Goal: Register for event/course

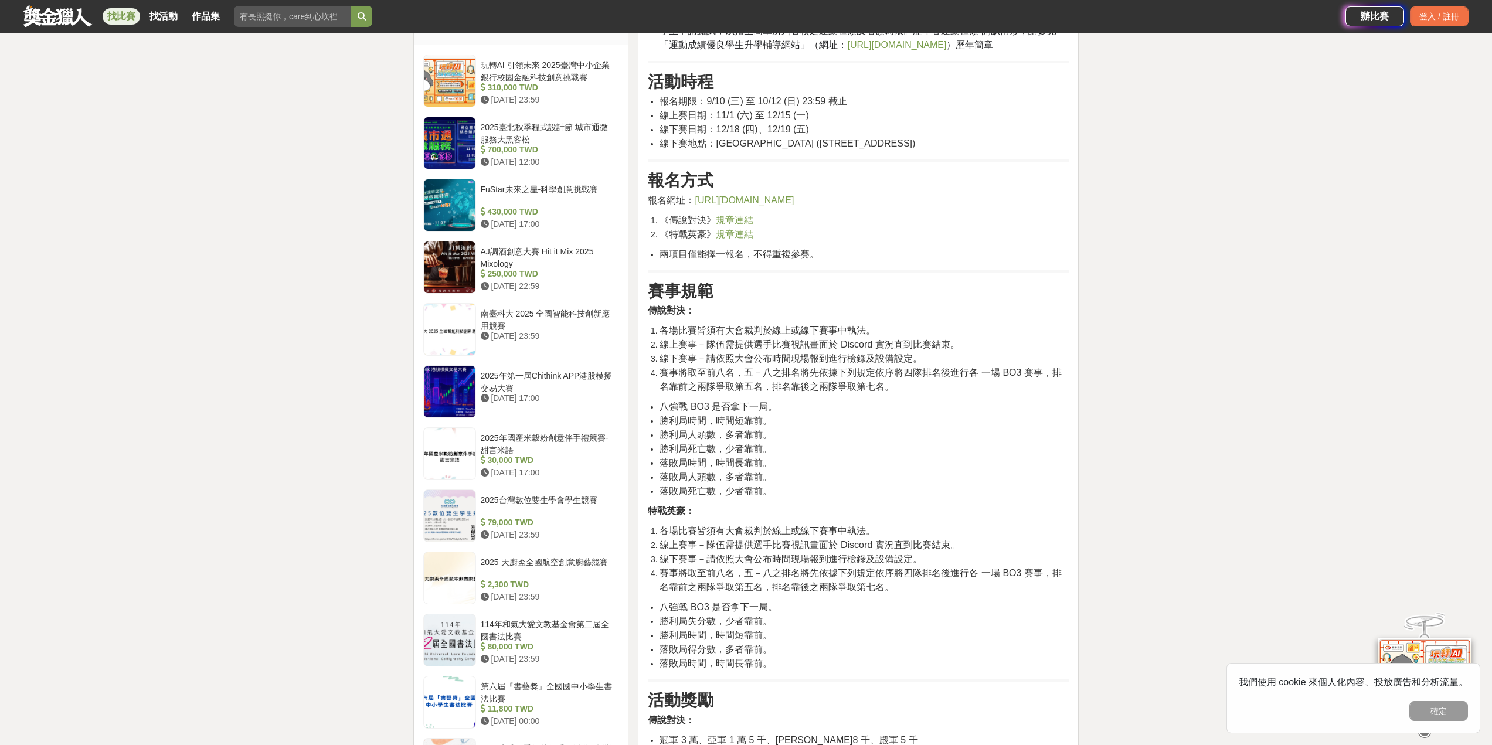
scroll to position [774, 0]
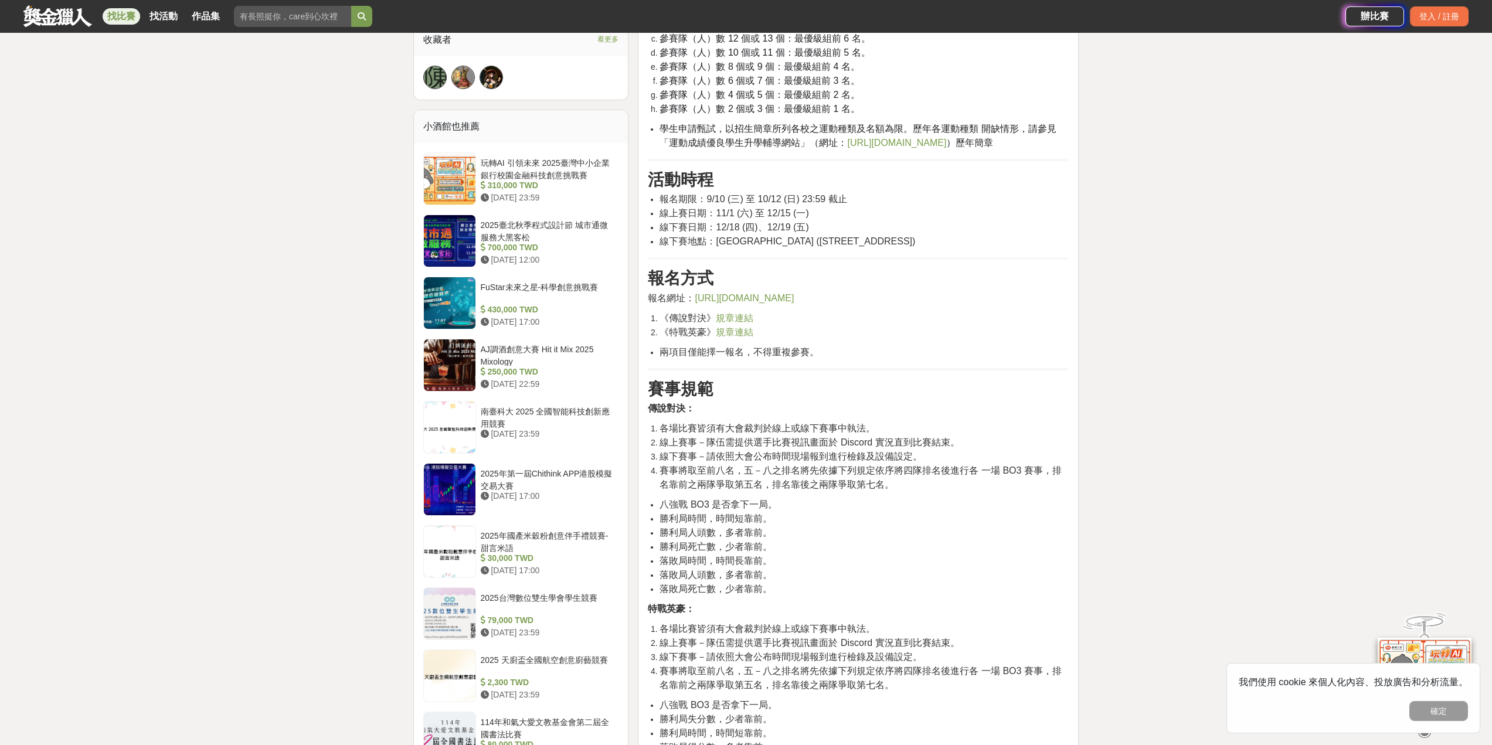
click at [1176, 430] on div "大家都在看 這樣Sale也可以： 安聯人壽創意銷售法募集 [DATE] 18:00 2025日立冷氣夢想成徵計畫 [DATE] 23:59 明緯智能永續科技競…" at bounding box center [746, 512] width 1492 height 2456
click at [1122, 380] on div "大家都在看 這樣Sale也可以： 安聯人壽創意銷售法募集 [DATE] 18:00 2025日立冷氣夢想成徵計畫 [DATE] 23:59 明緯智能永續科技競…" at bounding box center [746, 512] width 1492 height 2456
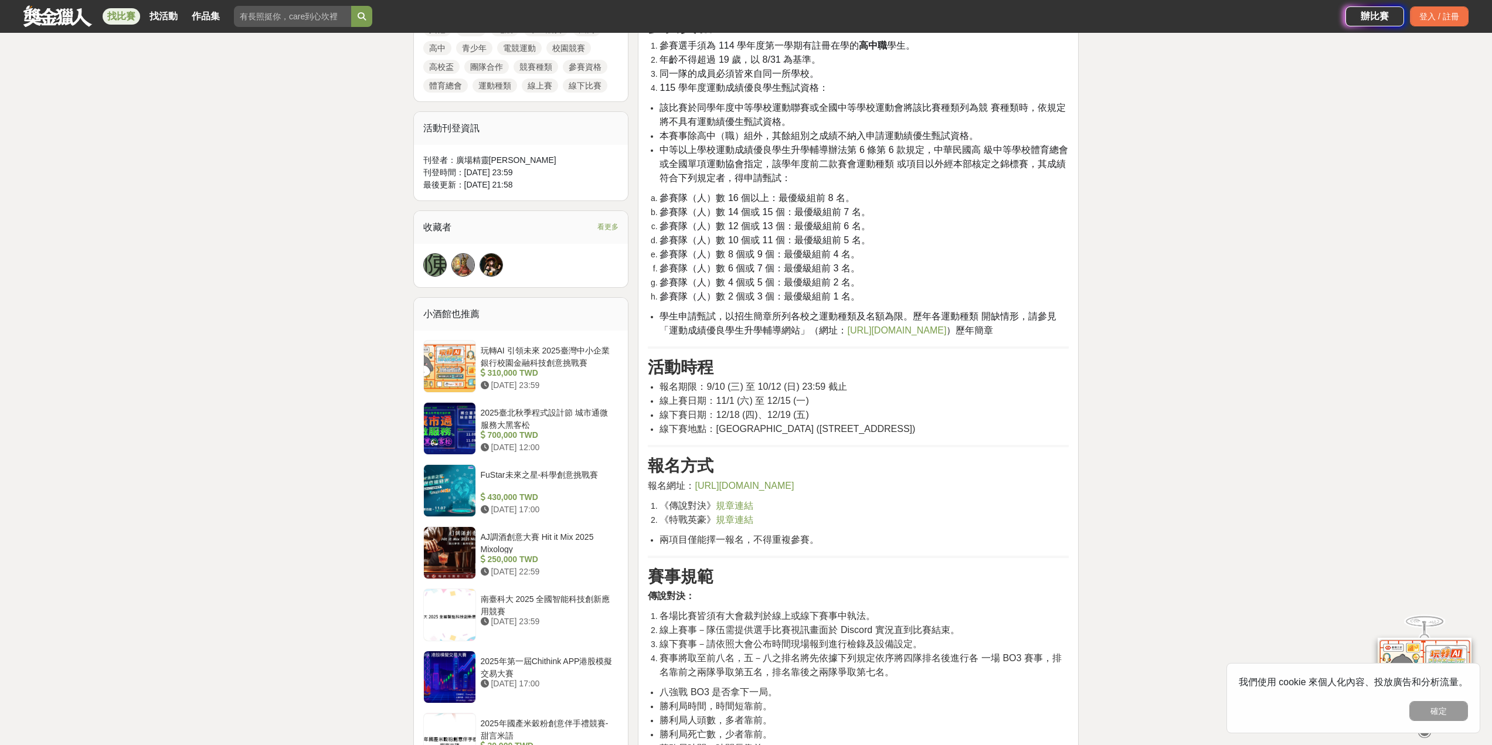
scroll to position [684, 0]
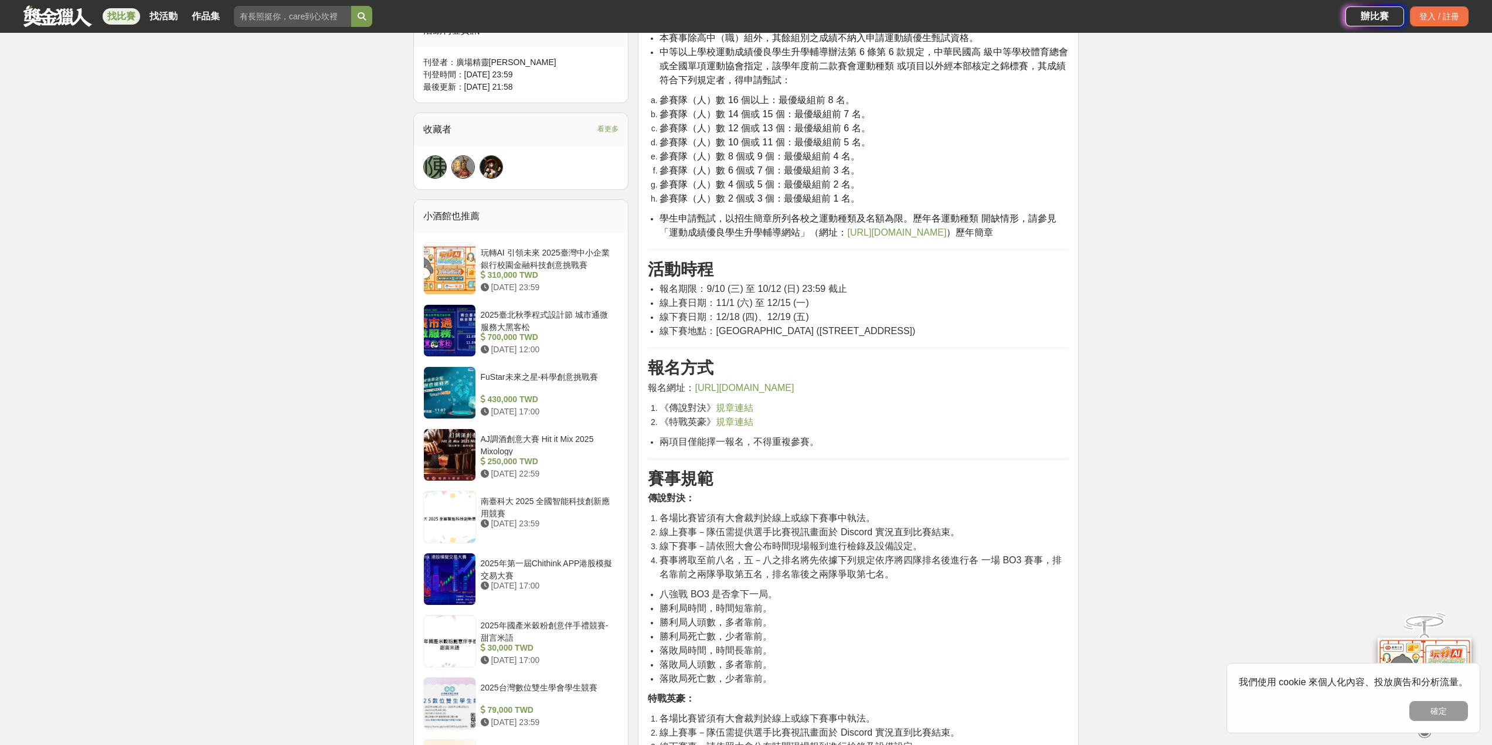
click at [743, 427] on span "規章連結" at bounding box center [735, 422] width 38 height 10
click at [794, 384] on span "[URL][DOMAIN_NAME]" at bounding box center [743, 388] width 99 height 10
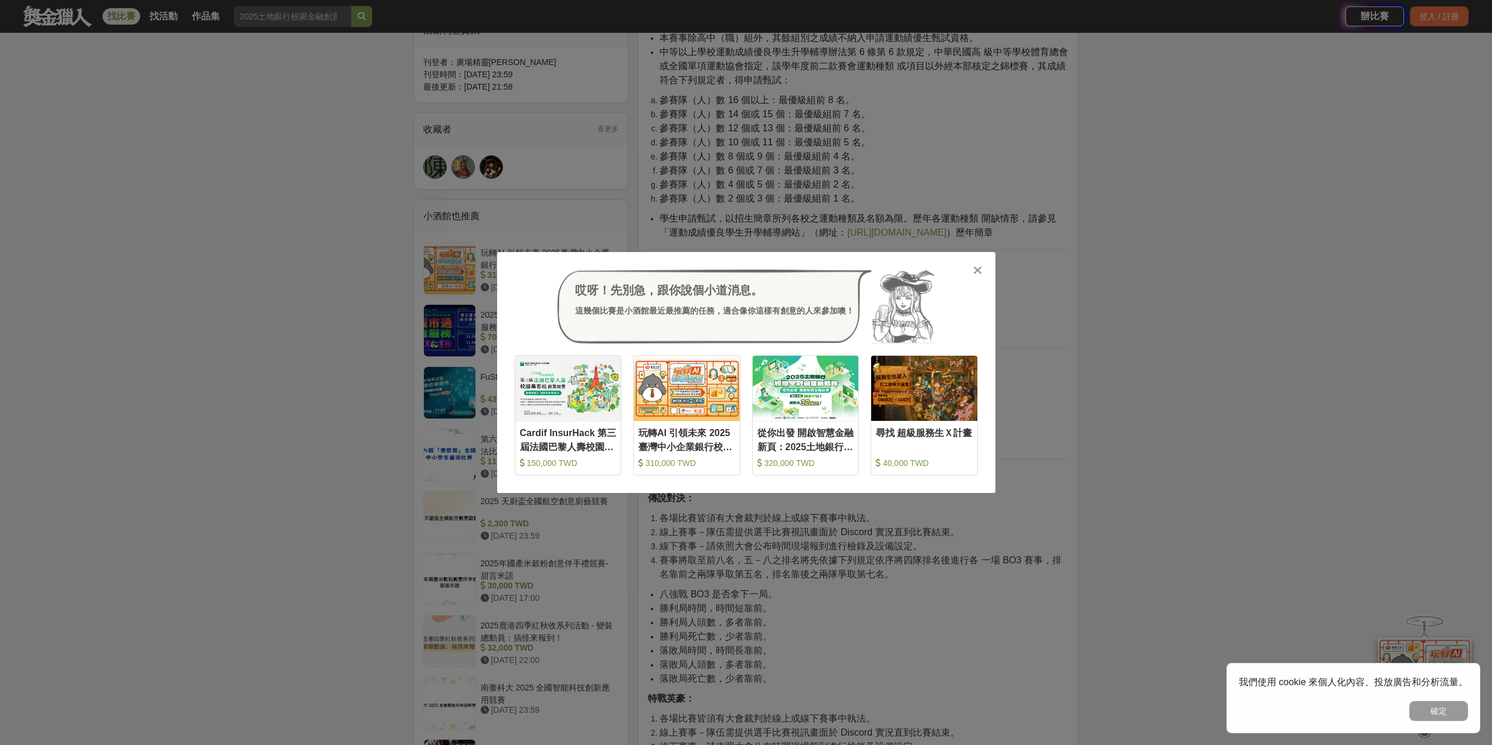
click at [975, 272] on icon at bounding box center [977, 270] width 9 height 12
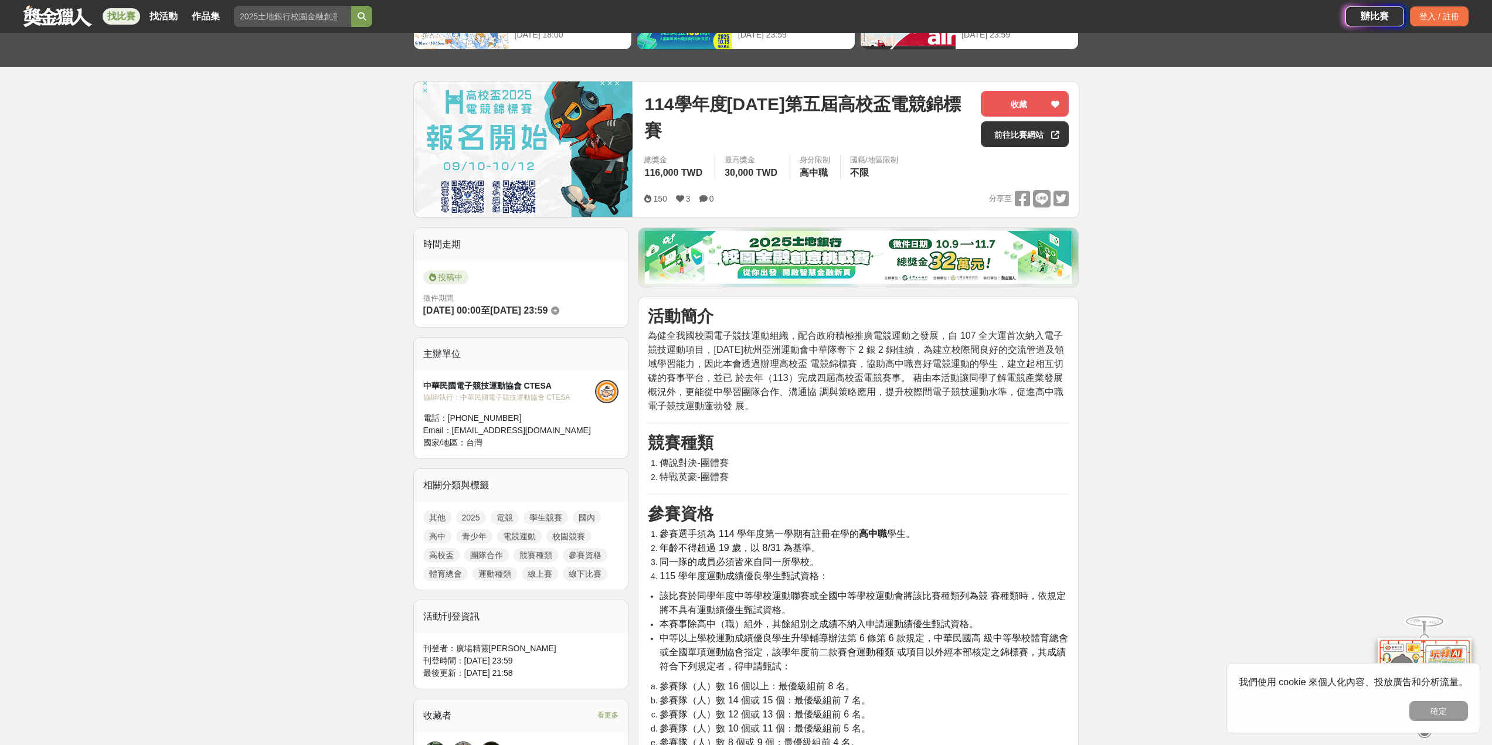
scroll to position [0, 0]
